Goal: Task Accomplishment & Management: Use online tool/utility

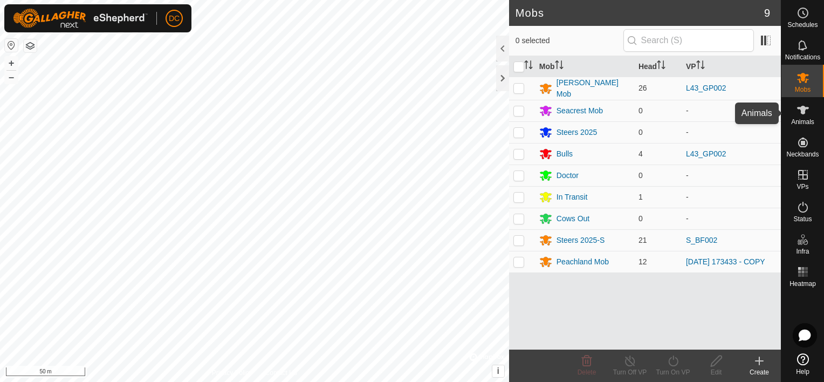
click at [807, 111] on icon at bounding box center [802, 110] width 13 height 13
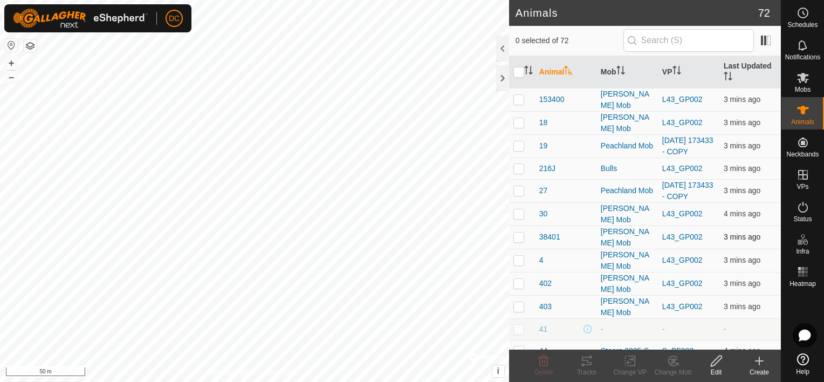
checkbox input "true"
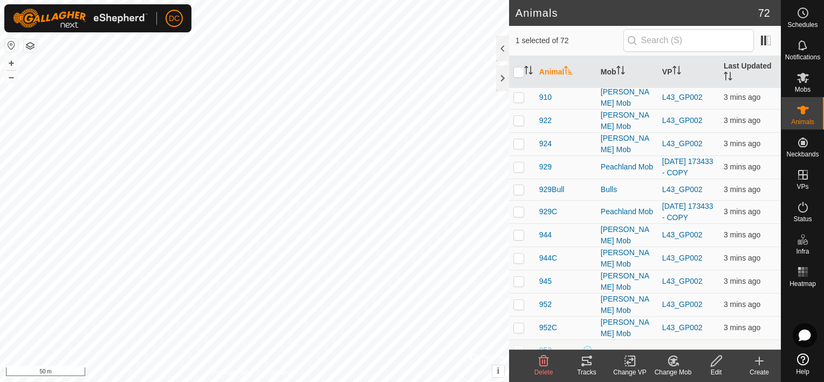
scroll to position [701, 0]
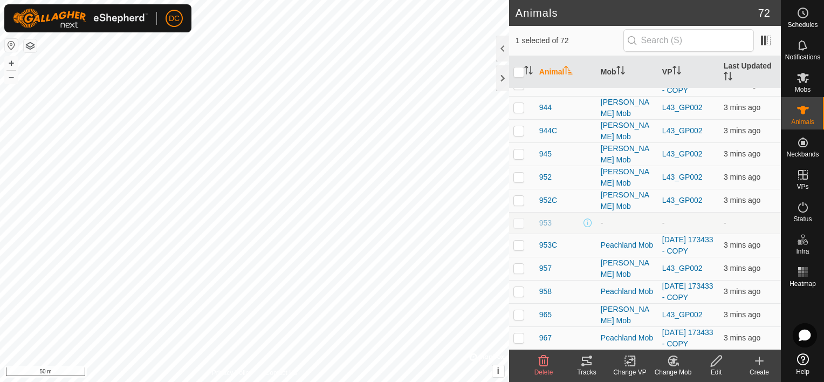
click at [589, 362] on icon at bounding box center [587, 360] width 10 height 9
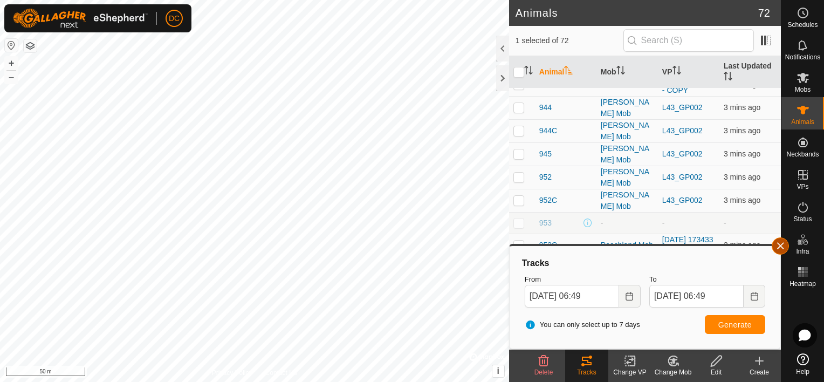
click at [783, 243] on button "button" at bounding box center [780, 245] width 17 height 17
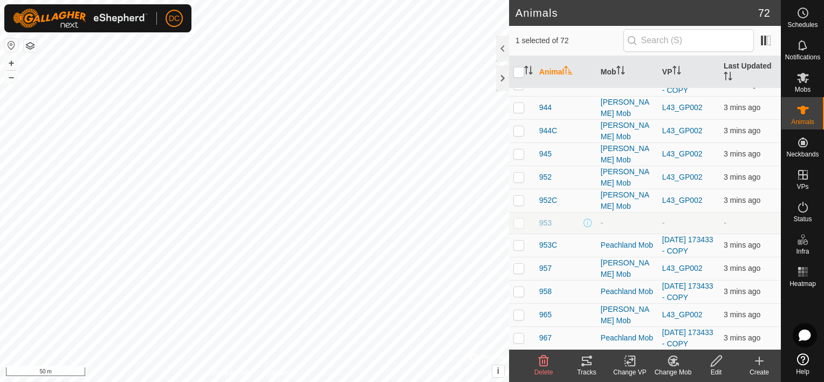
click at [584, 360] on icon at bounding box center [587, 360] width 10 height 9
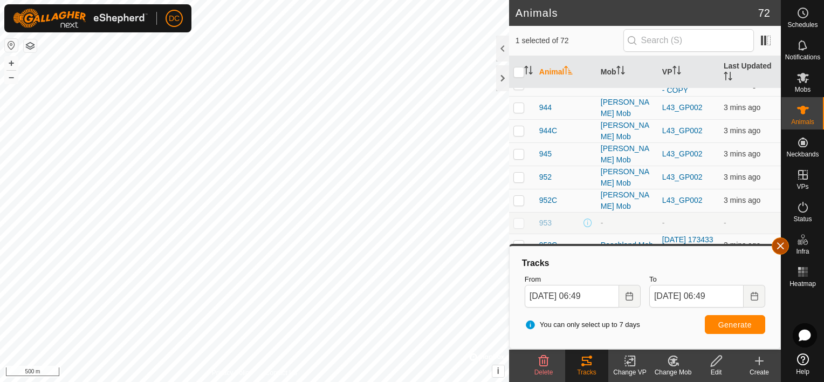
click at [783, 244] on button "button" at bounding box center [780, 245] width 17 height 17
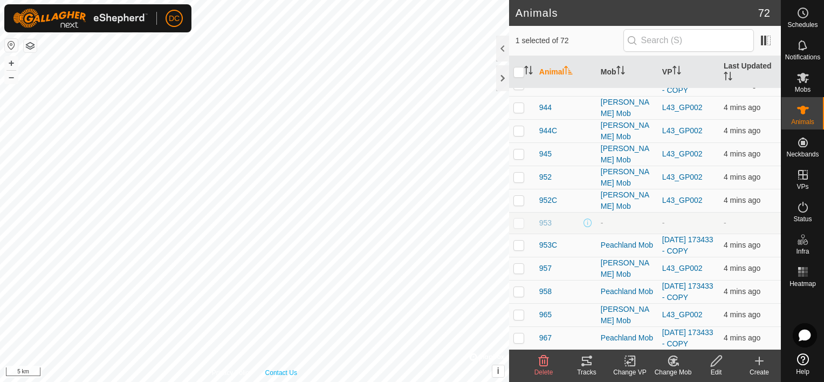
click at [291, 371] on div "Privacy Policy Contact Us WP 7 Type: creek Capacity: 10L Water Level: 100% Drin…" at bounding box center [254, 191] width 509 height 382
